Goal: Information Seeking & Learning: Learn about a topic

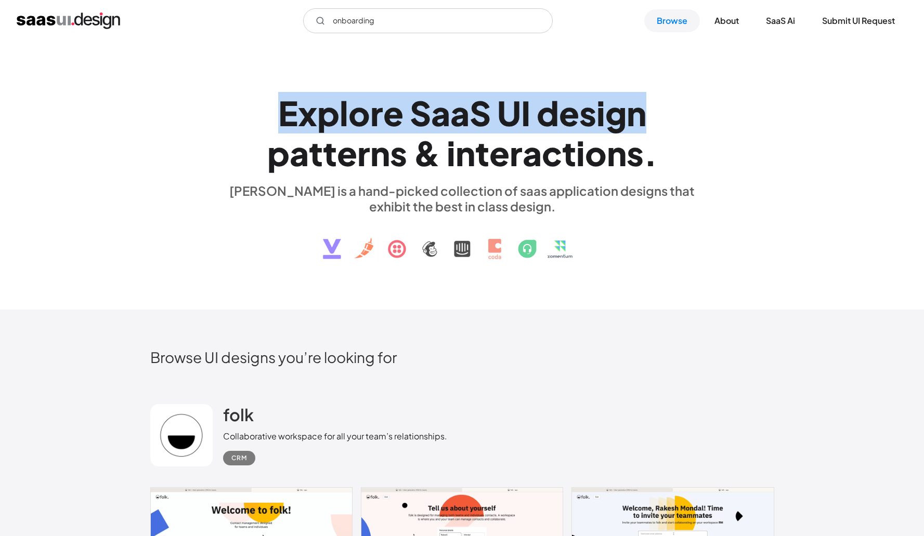
drag, startPoint x: 280, startPoint y: 115, endPoint x: 638, endPoint y: 113, distance: 357.6
click at [638, 113] on h1 "E x p l o r e S a a S U I d e s i g n p a t t e r n s & i n t e r a c t i o n s…" at bounding box center [462, 133] width 478 height 80
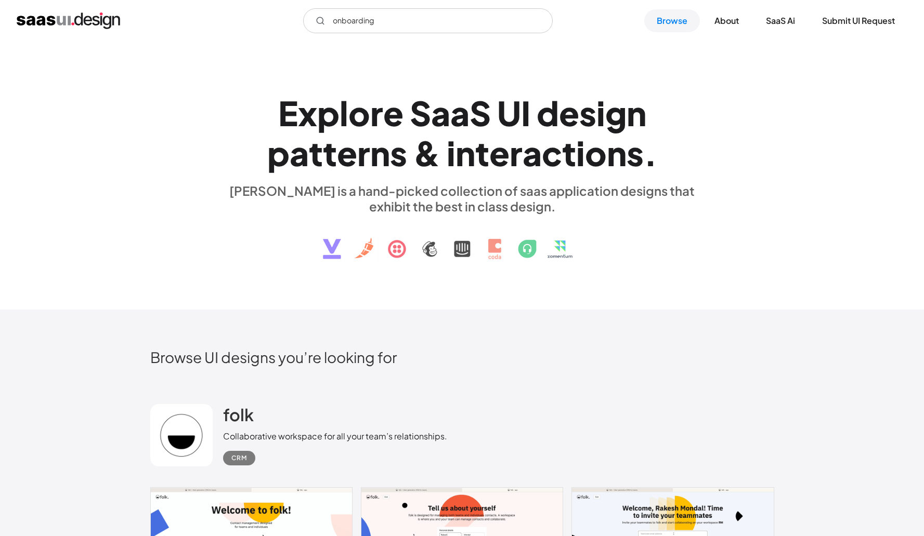
click at [688, 101] on h1 "E x p l o r e S a a S U I d e s i g n p a t t e r n s & i n t e r a c t i o n s…" at bounding box center [462, 133] width 478 height 80
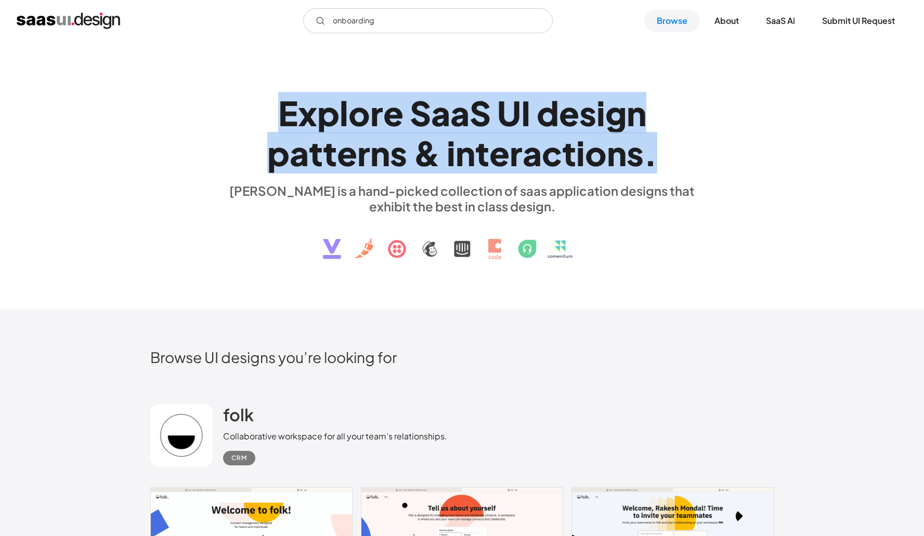
drag, startPoint x: 658, startPoint y: 162, endPoint x: 368, endPoint y: 83, distance: 300.6
click at [368, 83] on div "E x p l o r e S a a S U I d e s i g n p a t t e r n s & i n t e r a c t i o n s…" at bounding box center [462, 176] width 478 height 186
click at [457, 97] on div "a" at bounding box center [459, 113] width 19 height 40
drag, startPoint x: 665, startPoint y: 158, endPoint x: 241, endPoint y: 97, distance: 428.5
click at [241, 97] on h1 "E x p l o r e S a a S U I d e s i g n p a t t e r n s & i n t e r a c t i o n s…" at bounding box center [462, 133] width 478 height 80
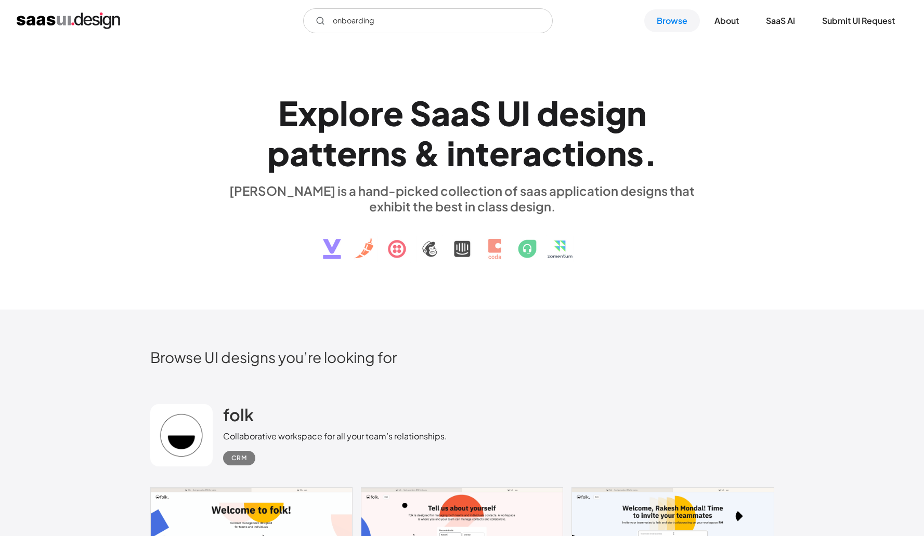
click at [269, 85] on div "E x p l o r e S a a S U I d e s i g n p a t t e r n s & i n t e r a c t i o n s…" at bounding box center [462, 176] width 478 height 186
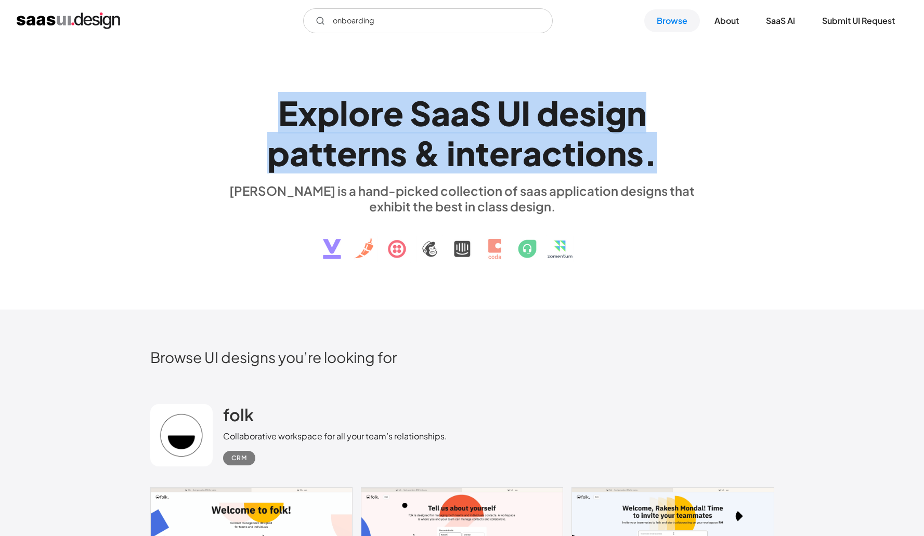
drag, startPoint x: 647, startPoint y: 166, endPoint x: 257, endPoint y: 119, distance: 393.2
click at [257, 119] on h1 "E x p l o r e S a a S U I d e s i g n p a t t e r n s & i n t e r a c t i o n s…" at bounding box center [462, 133] width 478 height 80
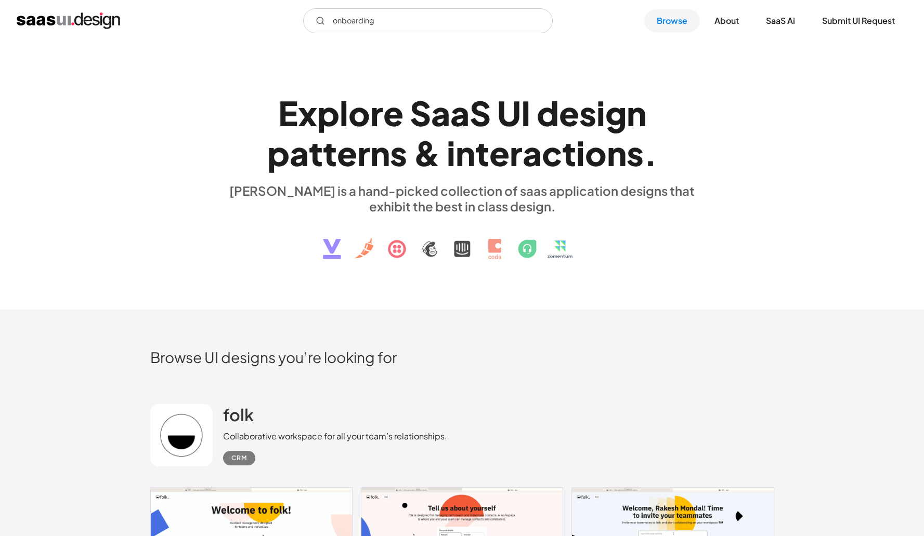
click at [257, 119] on h1 "E x p l o r e S a a S U I d e s i g n p a t t e r n s & i n t e r a c t i o n s…" at bounding box center [462, 133] width 478 height 80
drag, startPoint x: 603, startPoint y: 144, endPoint x: 583, endPoint y: 146, distance: 19.8
click at [583, 146] on div "i n t e r a c t i o n s ." at bounding box center [551, 153] width 211 height 40
click at [521, 99] on div "I" at bounding box center [525, 113] width 9 height 40
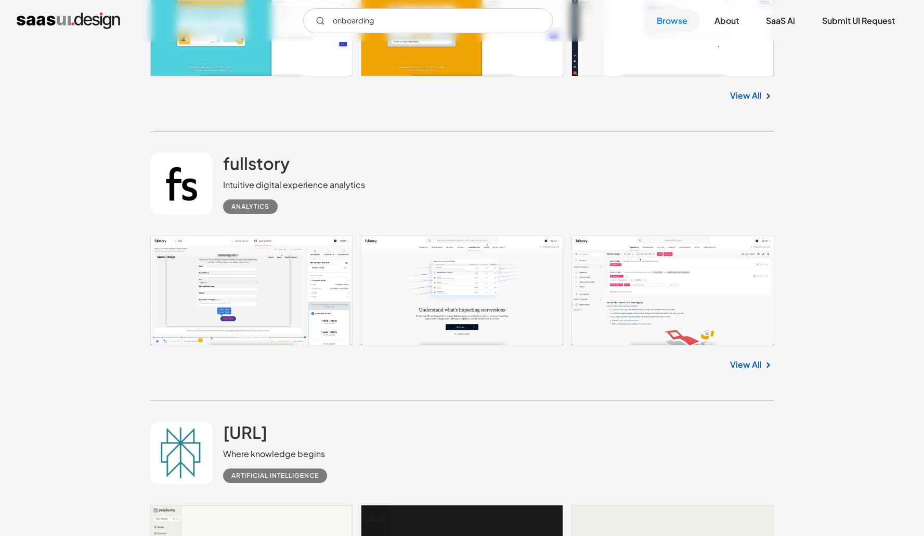
scroll to position [1654, 0]
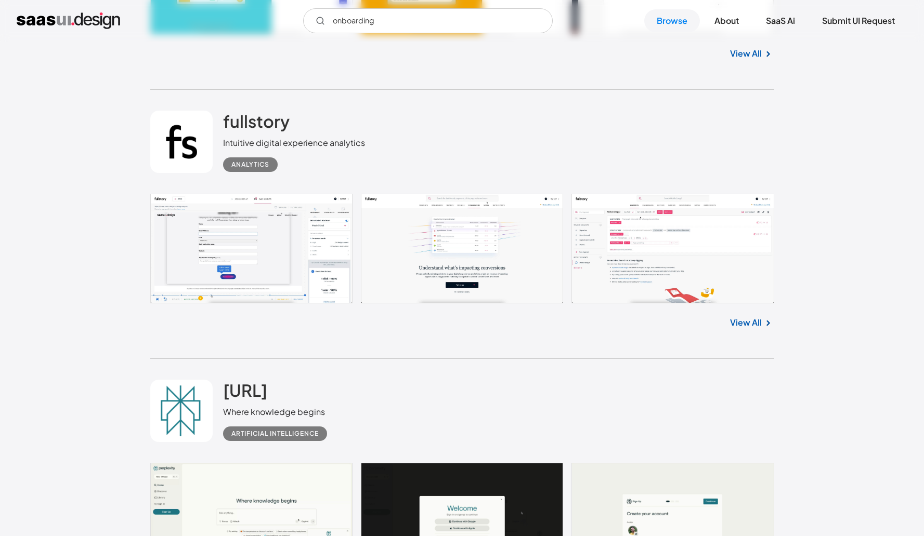
click at [472, 271] on link at bounding box center [462, 249] width 624 height 110
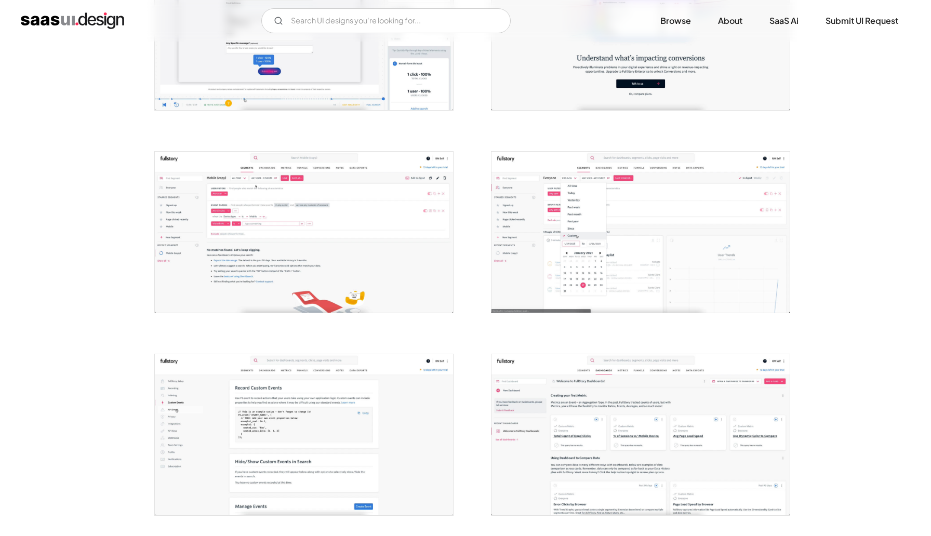
scroll to position [312, 0]
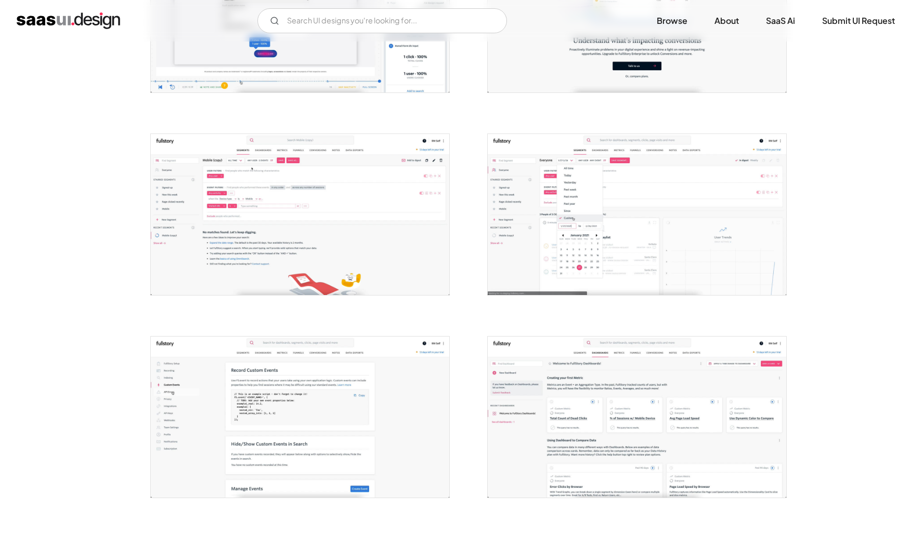
click at [558, 217] on img "open lightbox" at bounding box center [637, 214] width 298 height 161
